Goal: Task Accomplishment & Management: Use online tool/utility

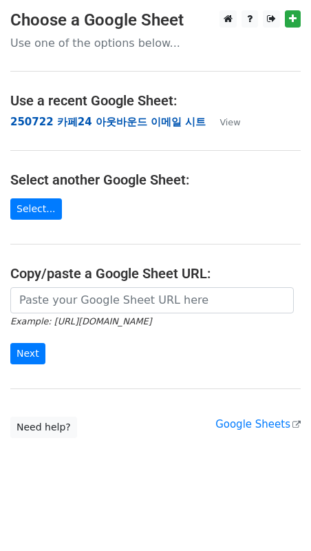
click at [133, 119] on strong "250722 카페24 아웃바운드 이메일 시트" at bounding box center [108, 122] width 196 height 12
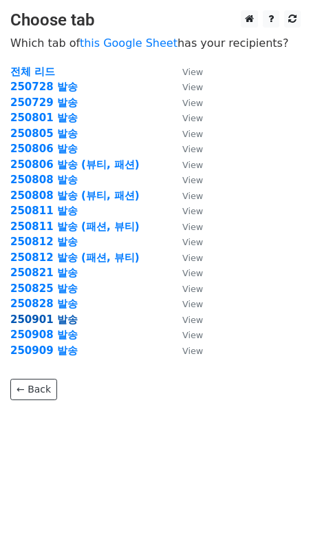
click at [54, 318] on strong "250901 발송" at bounding box center [44, 320] width 68 height 12
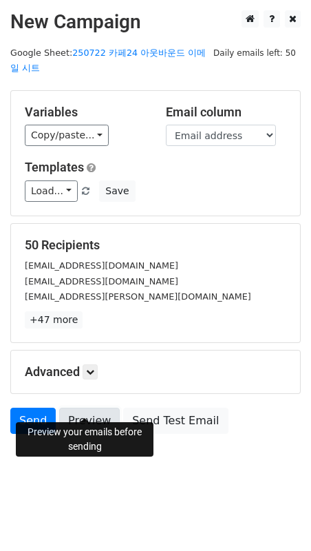
click at [84, 409] on link "Preview" at bounding box center [89, 421] width 61 height 26
click at [86, 408] on link "Preview" at bounding box center [89, 421] width 61 height 26
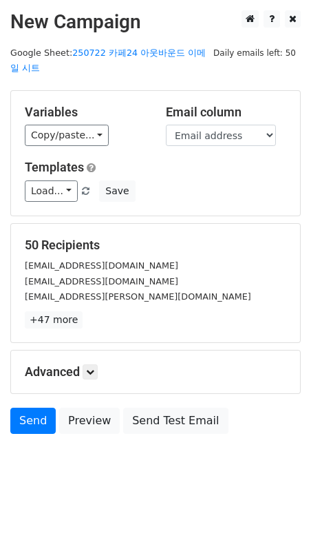
click at [189, 224] on div "50 Recipients [EMAIL_ADDRESS][DOMAIN_NAME] [EMAIL_ADDRESS][DOMAIN_NAME] [EMAIL_…" at bounding box center [155, 283] width 289 height 119
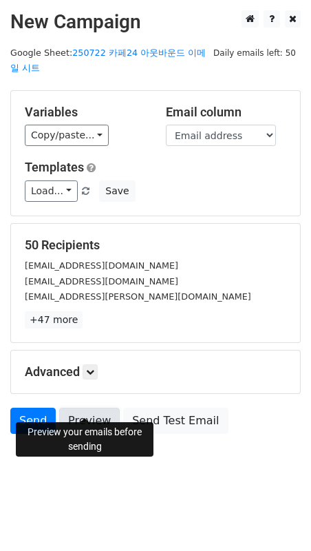
drag, startPoint x: 92, startPoint y: 413, endPoint x: 85, endPoint y: 412, distance: 7.6
click at [92, 413] on link "Preview" at bounding box center [89, 421] width 61 height 26
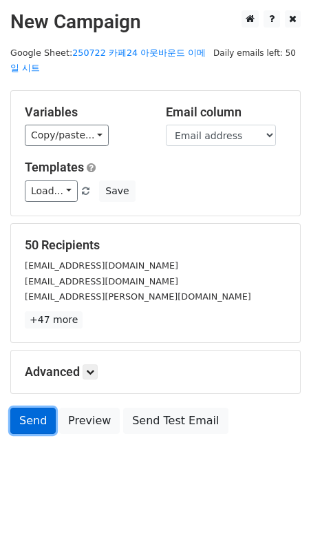
click at [43, 408] on link "Send" at bounding box center [32, 421] width 45 height 26
